Goal: Transaction & Acquisition: Purchase product/service

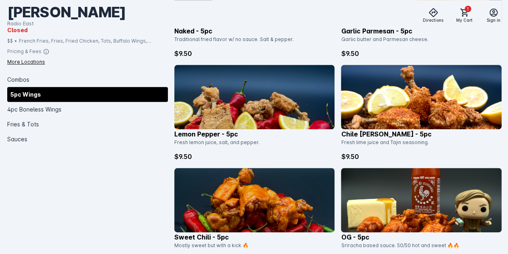
scroll to position [416, 0]
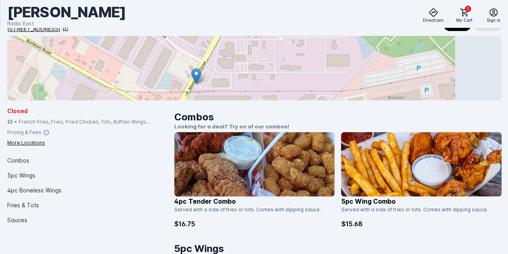
scroll to position [111, 0]
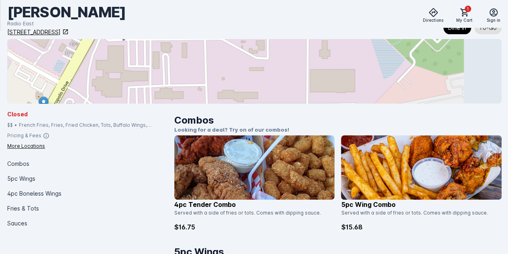
click at [444, 33] on button "Dine in" at bounding box center [458, 27] width 28 height 13
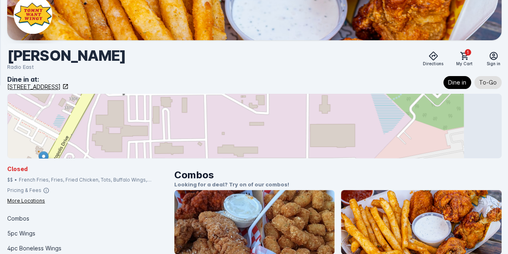
click at [449, 84] on span "Dine in" at bounding box center [458, 83] width 18 height 10
click at [480, 83] on span "To-Go" at bounding box center [489, 83] width 18 height 10
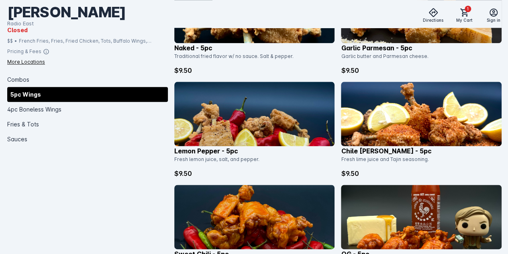
scroll to position [400, 0]
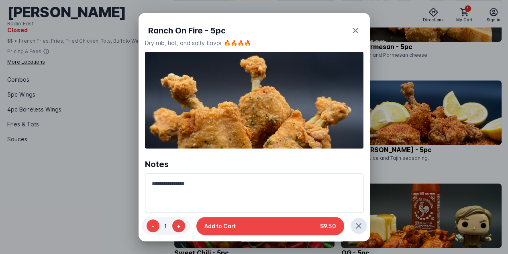
scroll to position [0, 0]
click at [319, 124] on img at bounding box center [254, 100] width 219 height 96
click at [351, 26] on icon "button" at bounding box center [356, 31] width 10 height 10
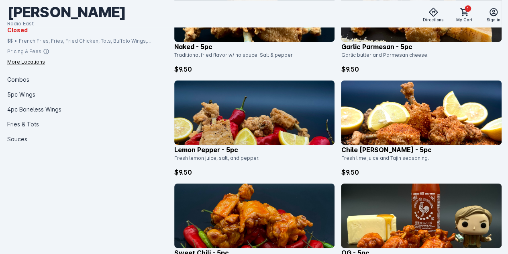
scroll to position [400, 0]
